Goal: Task Accomplishment & Management: Manage account settings

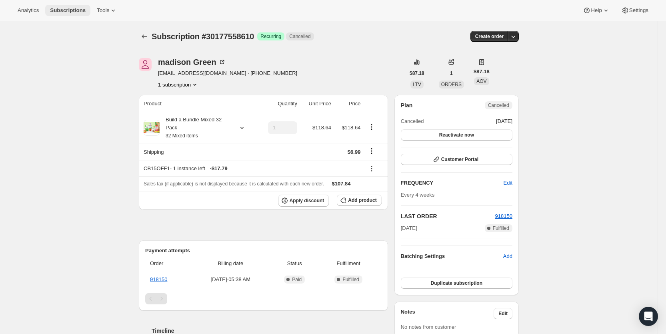
click at [66, 12] on span "Subscriptions" at bounding box center [68, 10] width 36 height 6
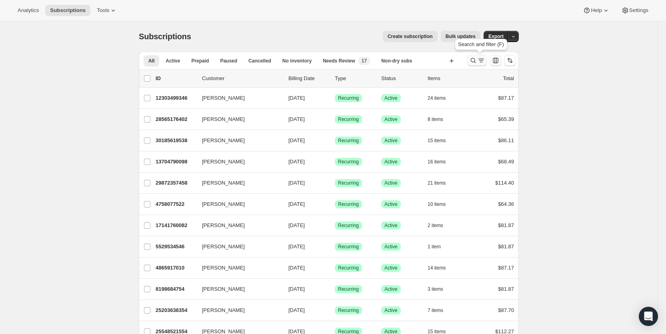
click at [481, 60] on icon "Search and filter results" at bounding box center [481, 60] width 8 height 8
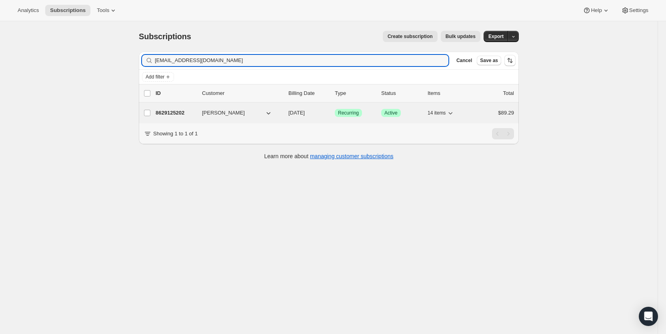
type input "[EMAIL_ADDRESS][DOMAIN_NAME]"
click at [305, 111] on span "[DATE]" at bounding box center [297, 113] width 16 height 6
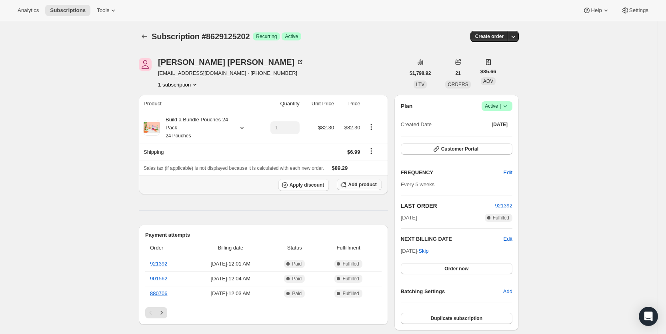
click at [368, 184] on span "Add product" at bounding box center [362, 184] width 28 height 6
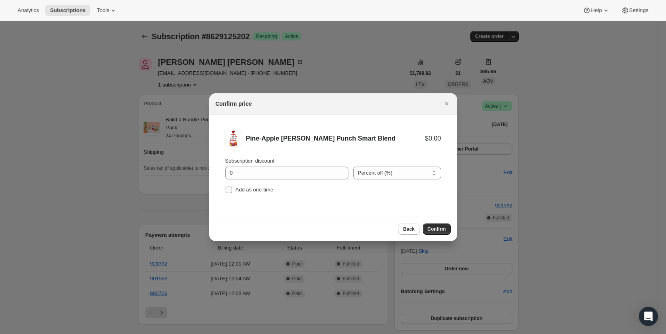
click at [233, 192] on label "Add as one-time" at bounding box center [249, 189] width 48 height 11
click at [232, 192] on input "Add as one-time" at bounding box center [229, 190] width 6 height 6
checkbox input "true"
drag, startPoint x: 438, startPoint y: 230, endPoint x: 425, endPoint y: 229, distance: 12.8
click at [437, 230] on span "Confirm" at bounding box center [437, 229] width 18 height 6
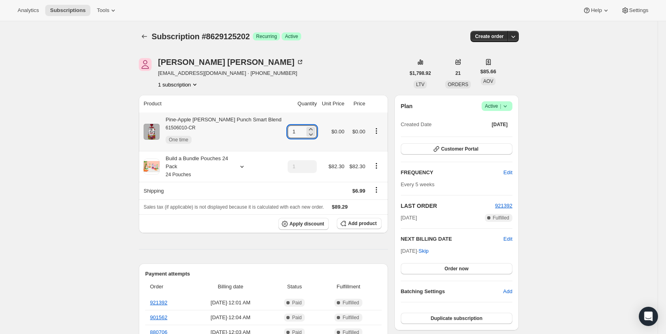
drag, startPoint x: 284, startPoint y: 132, endPoint x: 329, endPoint y: 128, distance: 45.0
click at [292, 132] on input "1" at bounding box center [296, 131] width 17 height 13
type input "3"
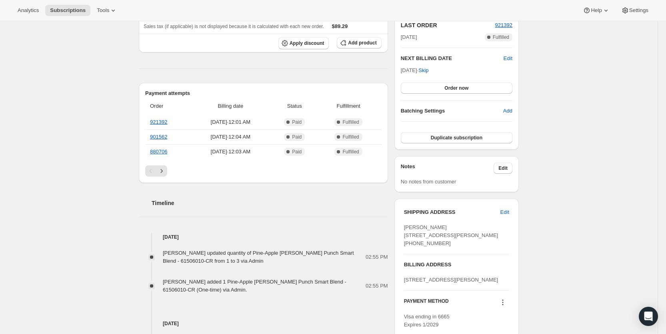
scroll to position [185, 0]
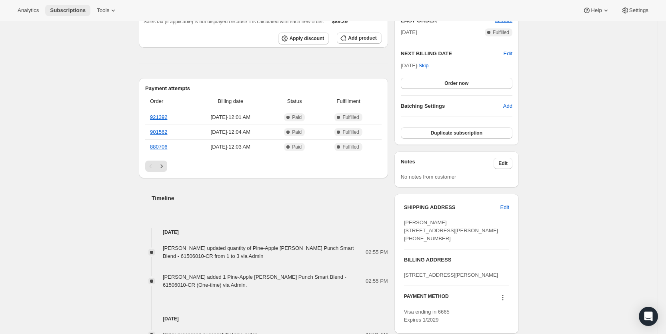
click at [64, 14] on button "Subscriptions" at bounding box center [67, 10] width 45 height 11
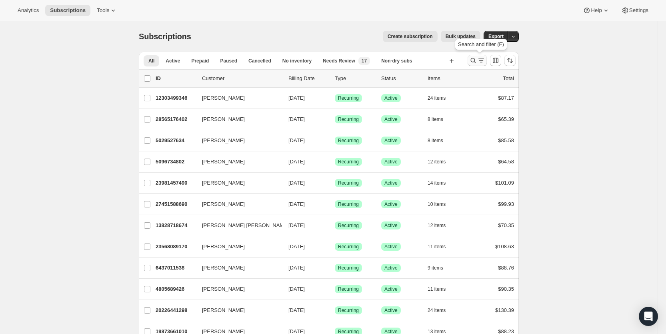
click at [481, 60] on icon "Search and filter results" at bounding box center [481, 60] width 8 height 8
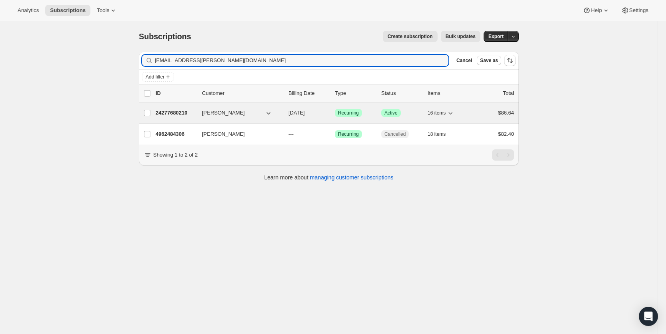
type input "[EMAIL_ADDRESS][PERSON_NAME][DOMAIN_NAME]"
click at [303, 114] on span "[DATE]" at bounding box center [297, 113] width 16 height 6
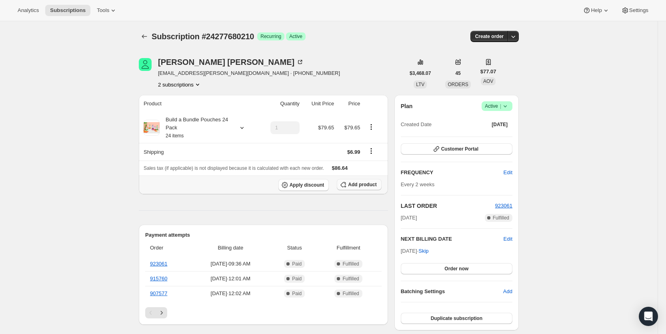
click at [363, 186] on span "Add product" at bounding box center [362, 184] width 28 height 6
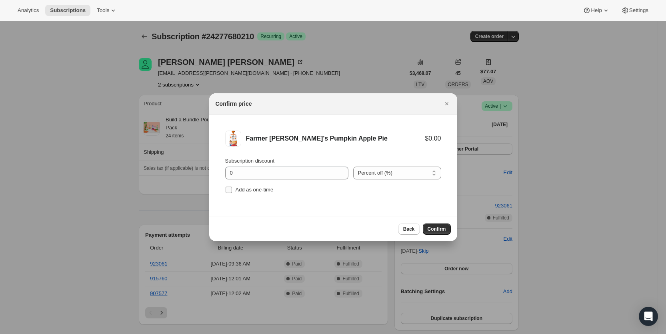
click at [228, 191] on input "Add as one-time" at bounding box center [229, 190] width 6 height 6
checkbox input "true"
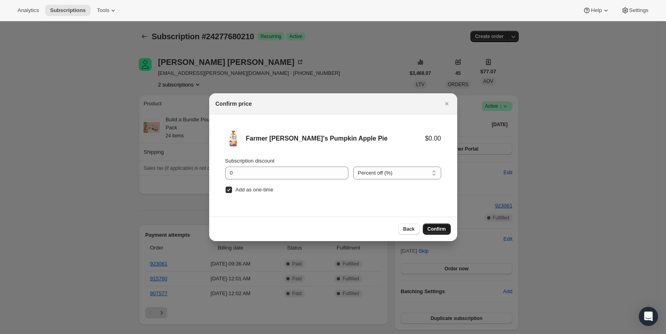
click at [439, 229] on span "Confirm" at bounding box center [437, 229] width 18 height 6
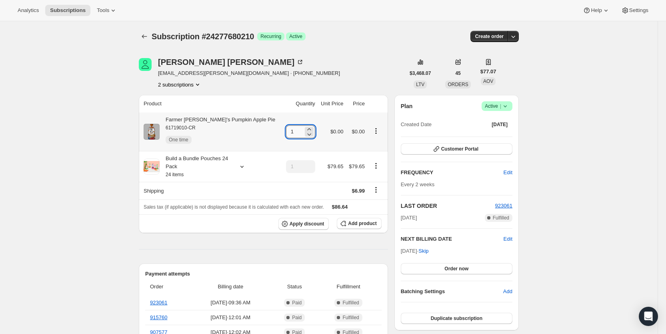
drag, startPoint x: 280, startPoint y: 133, endPoint x: 291, endPoint y: 133, distance: 10.4
click at [291, 133] on input "1" at bounding box center [294, 131] width 17 height 13
type input "6"
